Goal: Find specific page/section: Find specific page/section

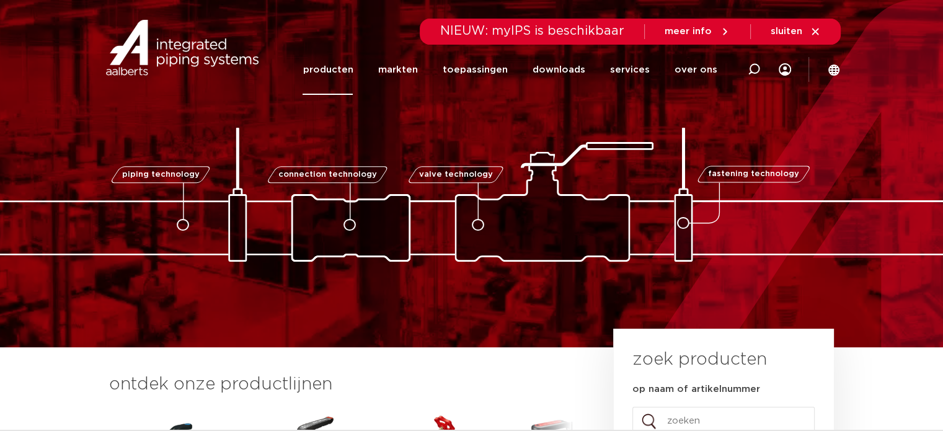
click at [340, 76] on link "producten" at bounding box center [327, 70] width 50 height 50
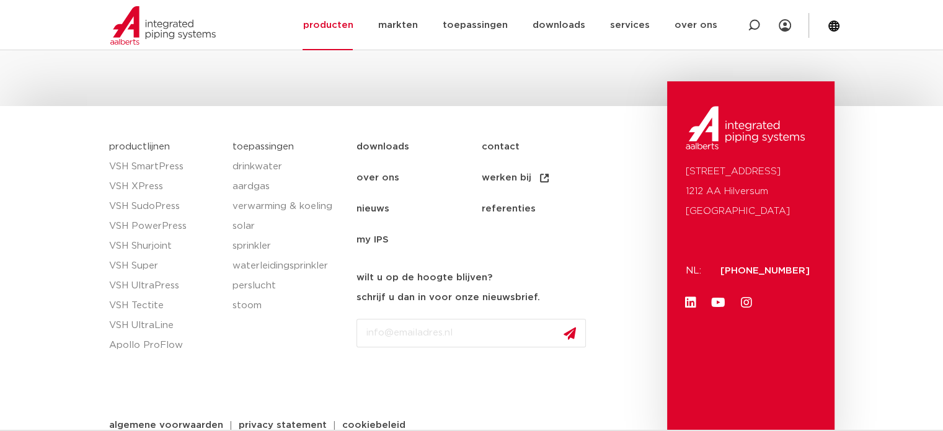
scroll to position [741, 0]
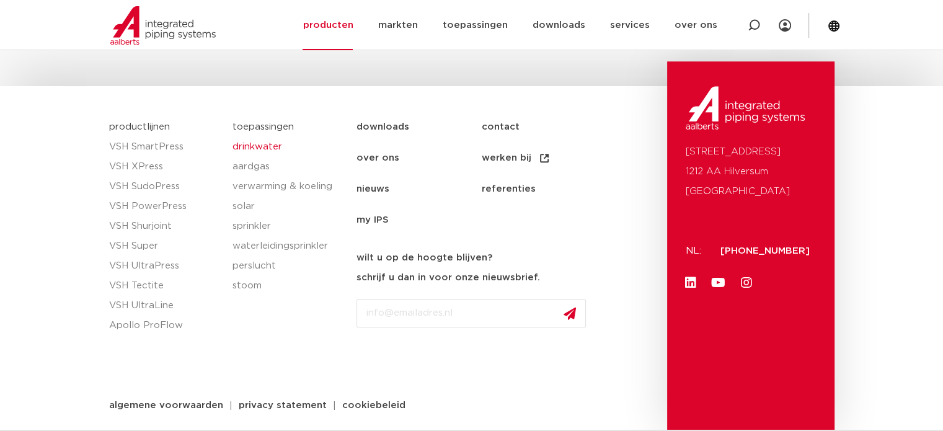
click at [250, 140] on link "drinkwater" at bounding box center [288, 147] width 112 height 20
